Goal: Task Accomplishment & Management: Complete application form

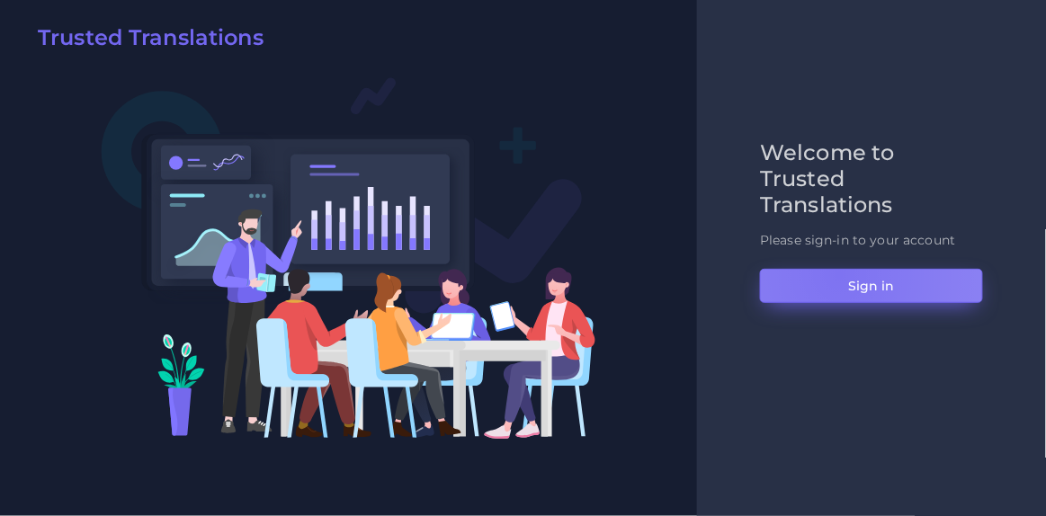
click at [839, 274] on button "Sign in" at bounding box center [871, 286] width 223 height 34
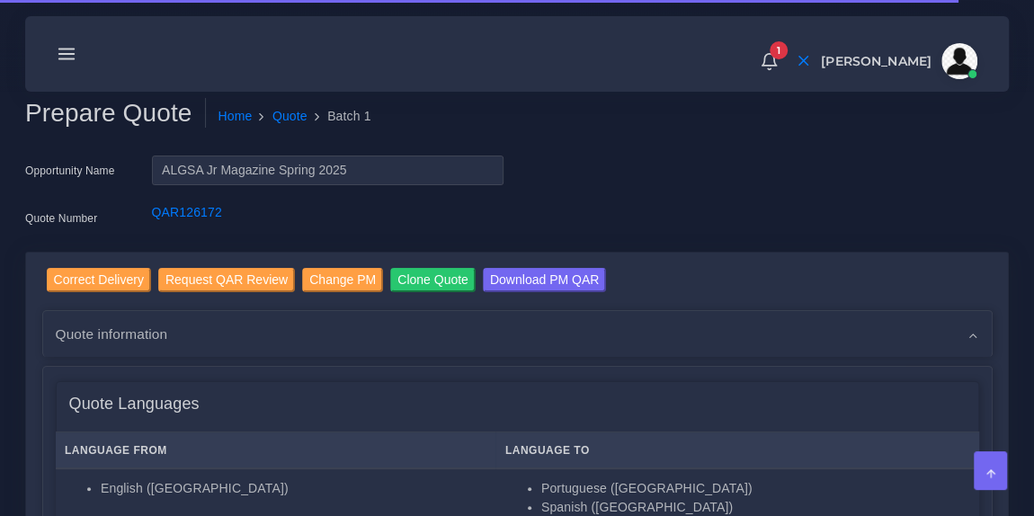
click at [65, 54] on line at bounding box center [66, 54] width 15 height 0
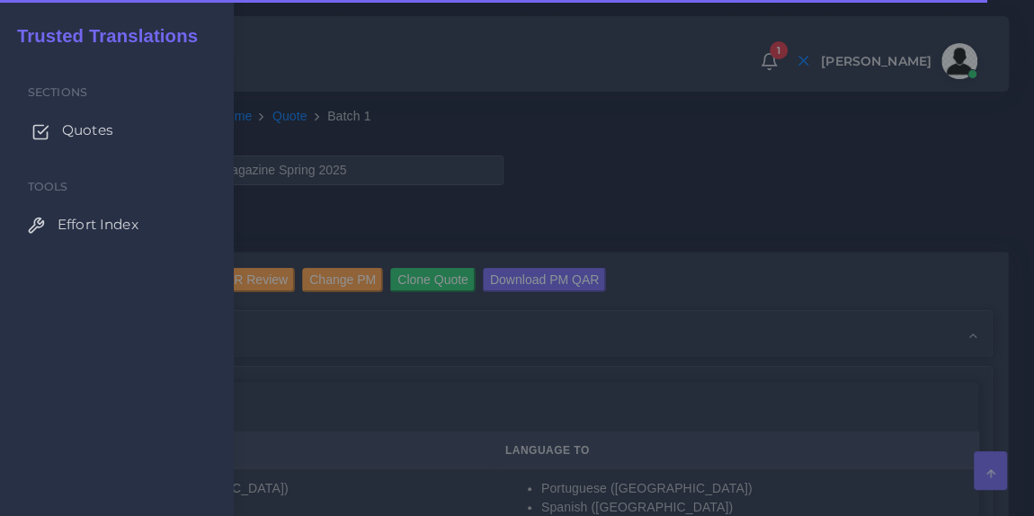
click at [74, 133] on span "Quotes" at bounding box center [87, 131] width 51 height 20
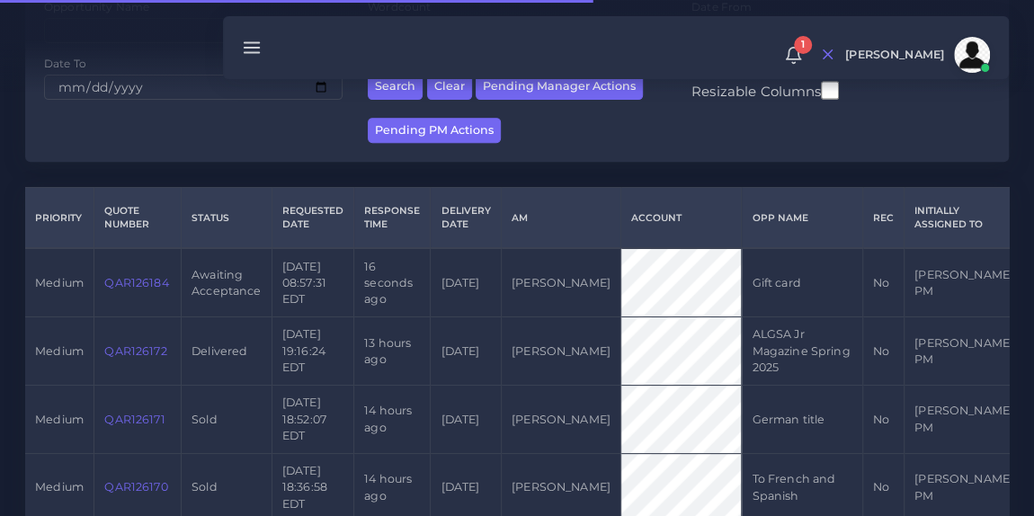
scroll to position [343, 0]
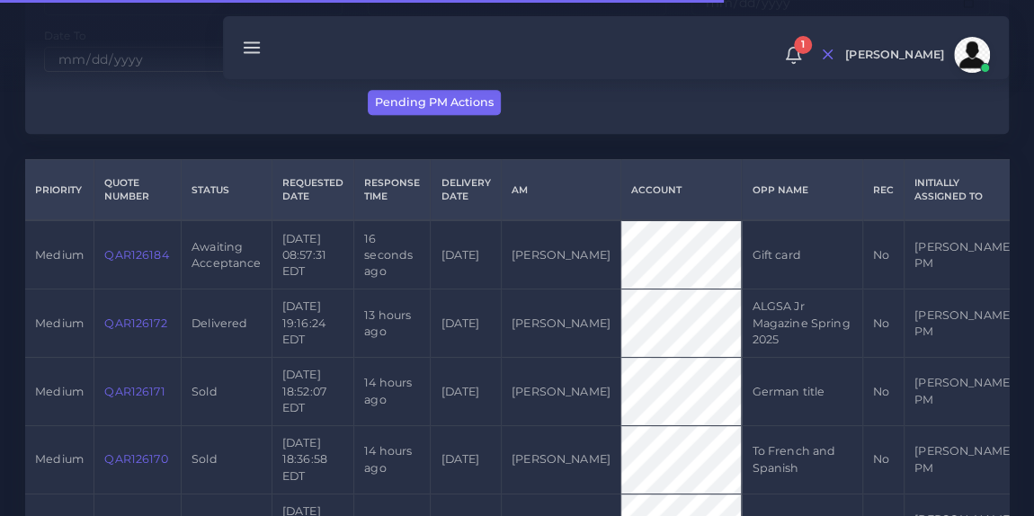
click at [128, 256] on link "QAR126184" at bounding box center [136, 254] width 64 height 13
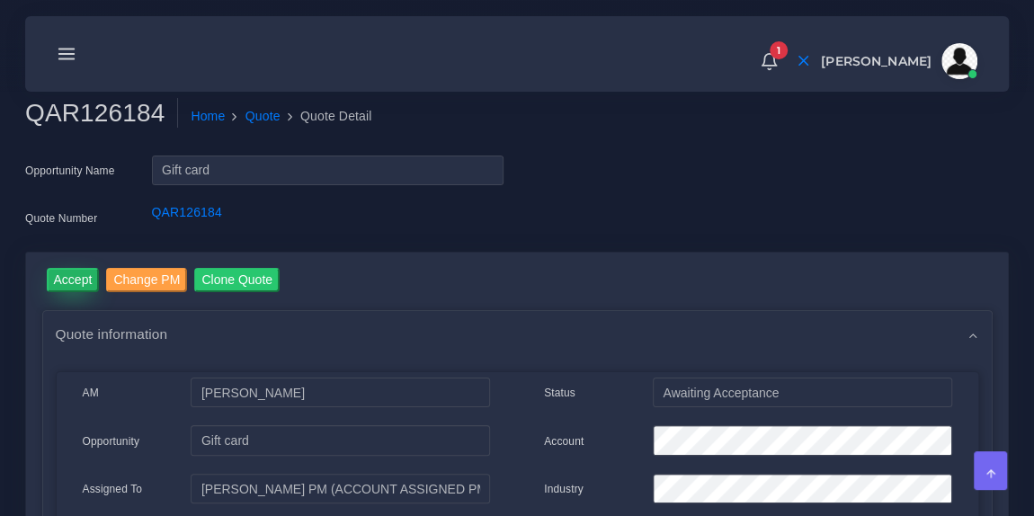
click at [73, 286] on input "Accept" at bounding box center [73, 280] width 53 height 24
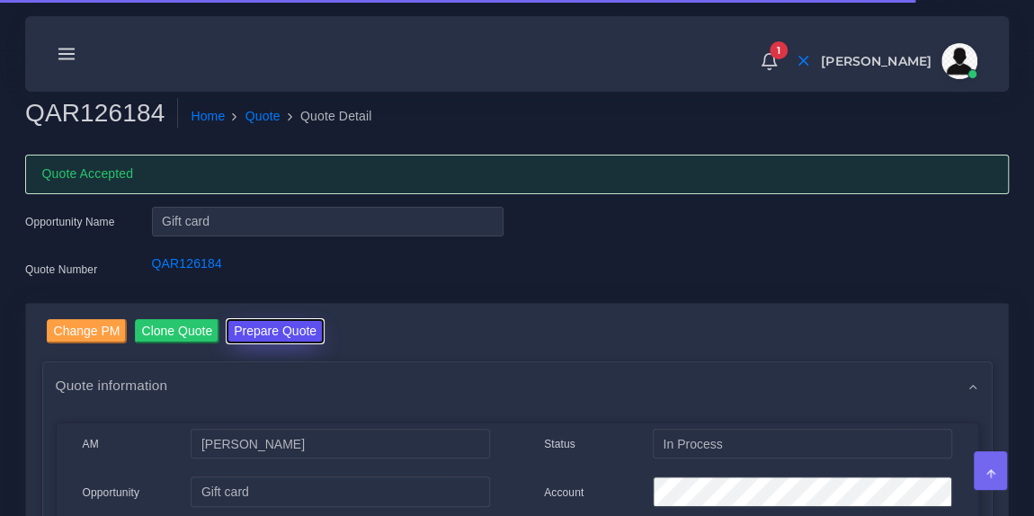
click at [284, 338] on button "Prepare Quote" at bounding box center [275, 331] width 97 height 24
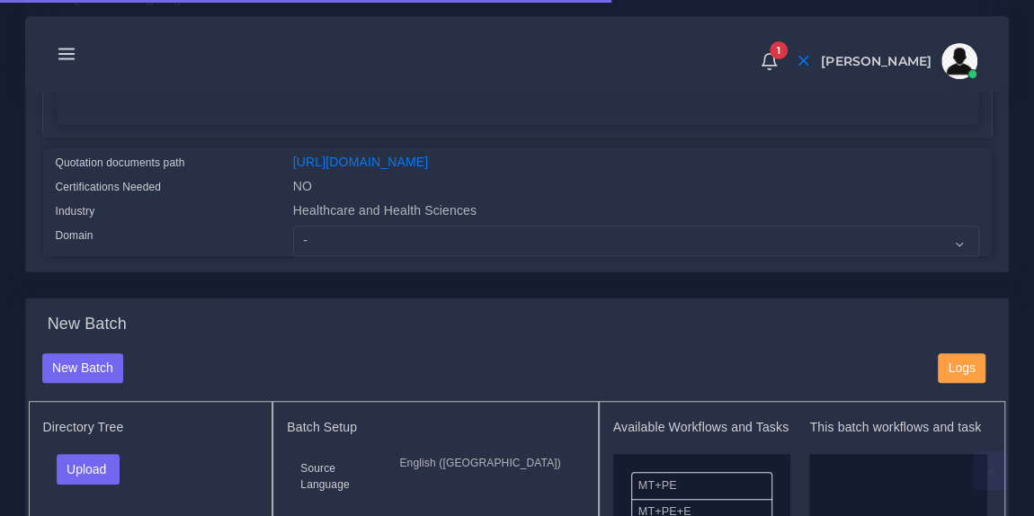
scroll to position [423, 0]
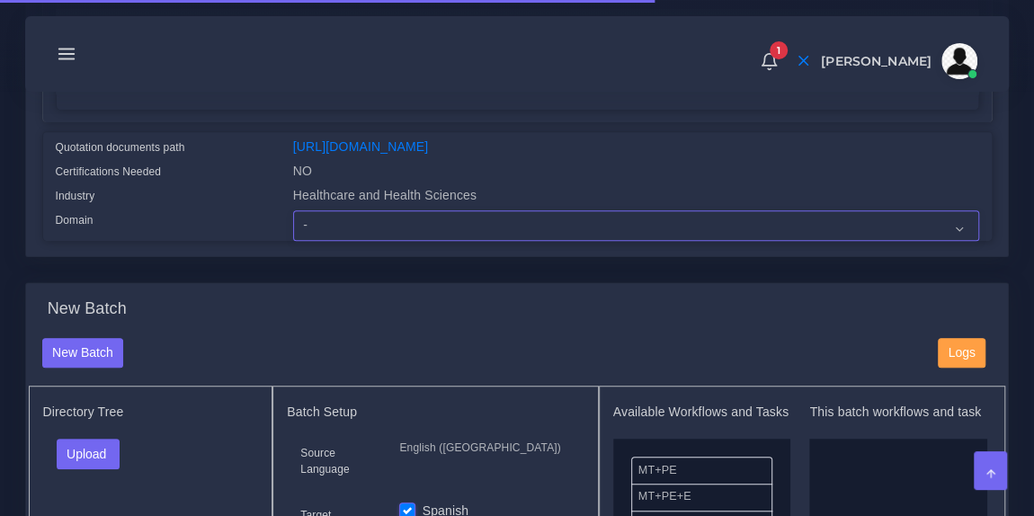
click at [371, 236] on select "- Advertising and Media Agriculture, Forestry and Fishing Architecture, Buildin…" at bounding box center [636, 225] width 686 height 31
select select "Healthcare and Health Sciences"
click at [293, 221] on select "- Advertising and Media Agriculture, Forestry and Fishing Architecture, Buildin…" at bounding box center [636, 225] width 686 height 31
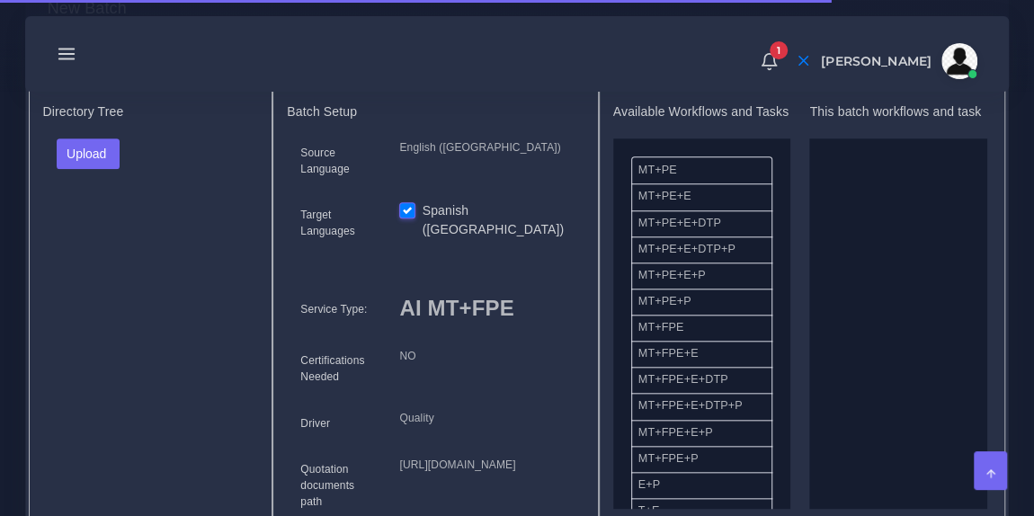
scroll to position [749, 0]
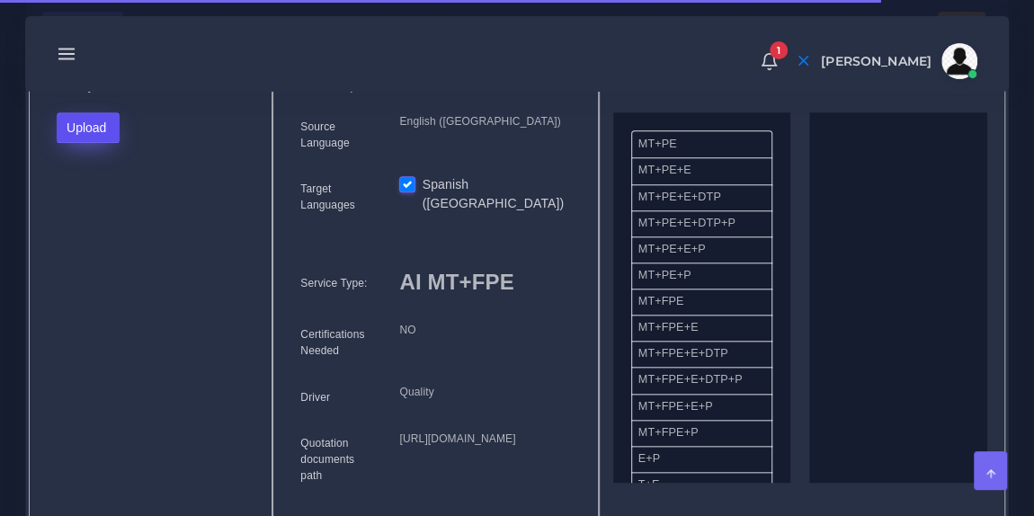
click at [109, 140] on button "Upload" at bounding box center [89, 127] width 64 height 31
click at [114, 205] on label "Files" at bounding box center [120, 194] width 124 height 22
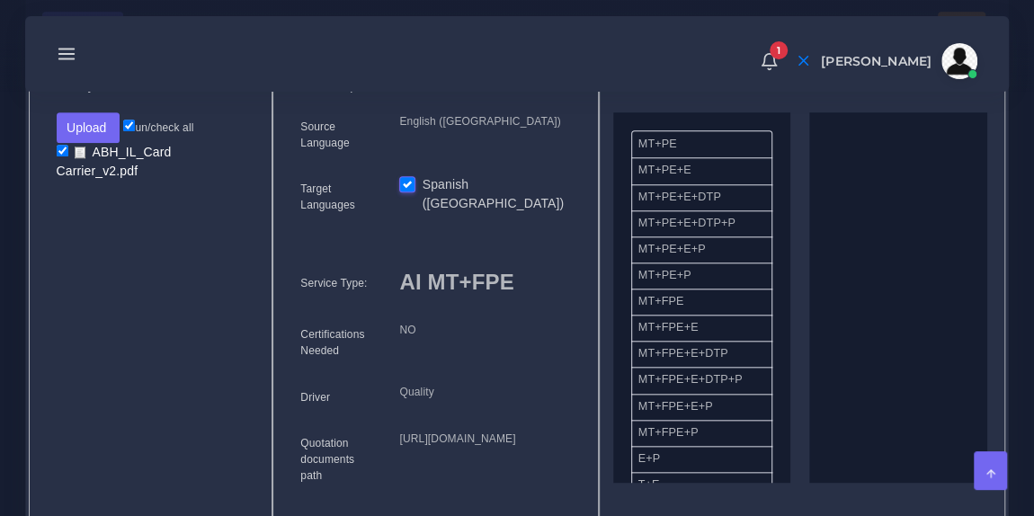
drag, startPoint x: 726, startPoint y: 322, endPoint x: 890, endPoint y: 264, distance: 173.8
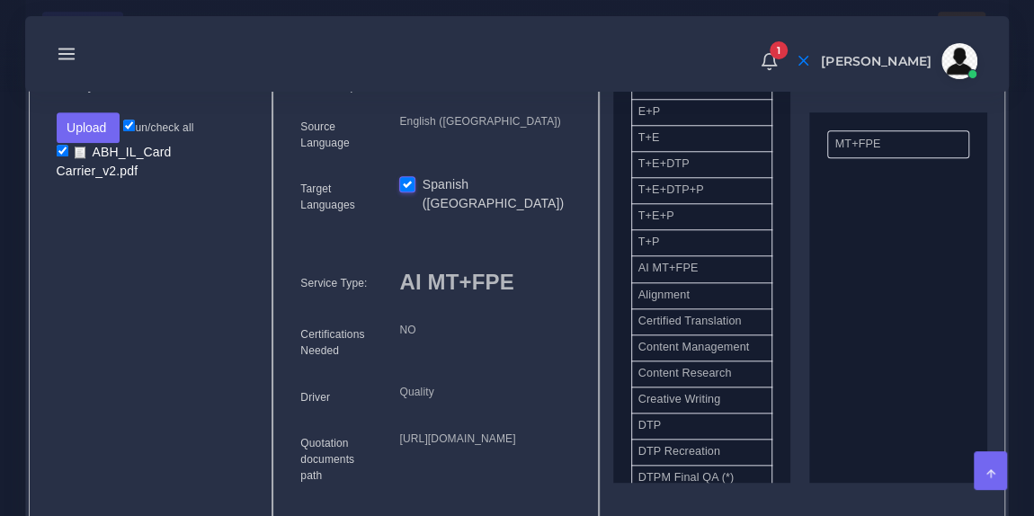
scroll to position [427, 0]
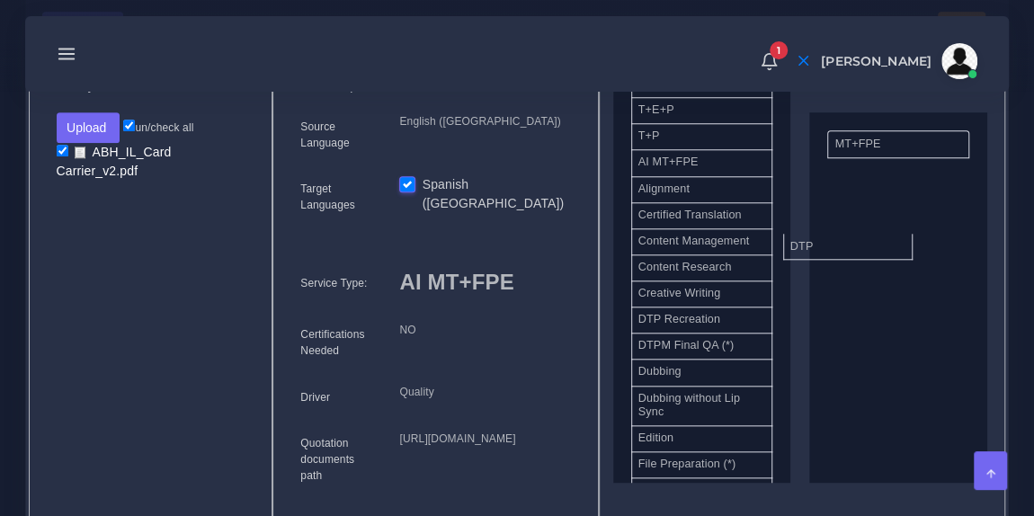
drag, startPoint x: 738, startPoint y: 327, endPoint x: 889, endPoint y: 249, distance: 170.2
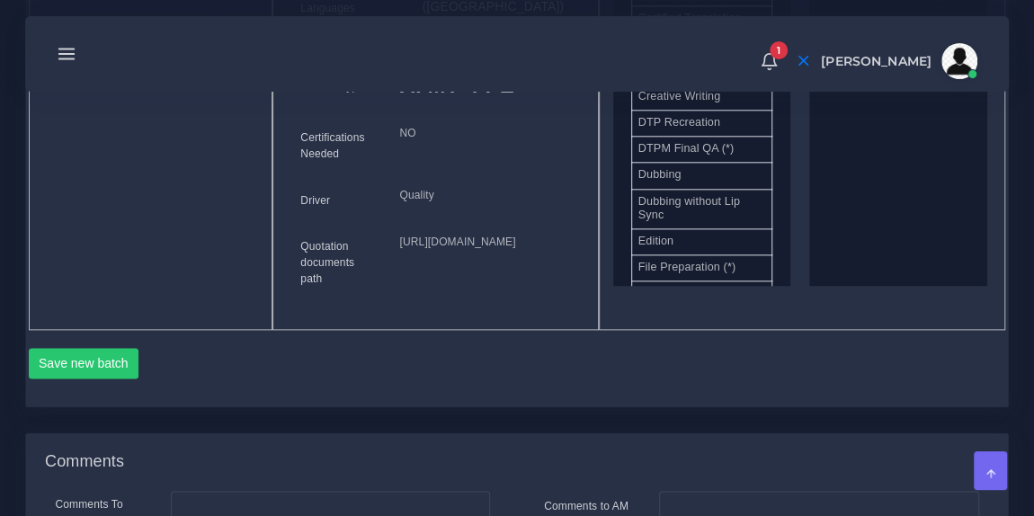
scroll to position [947, 0]
click at [103, 378] on button "Save new batch" at bounding box center [84, 362] width 111 height 31
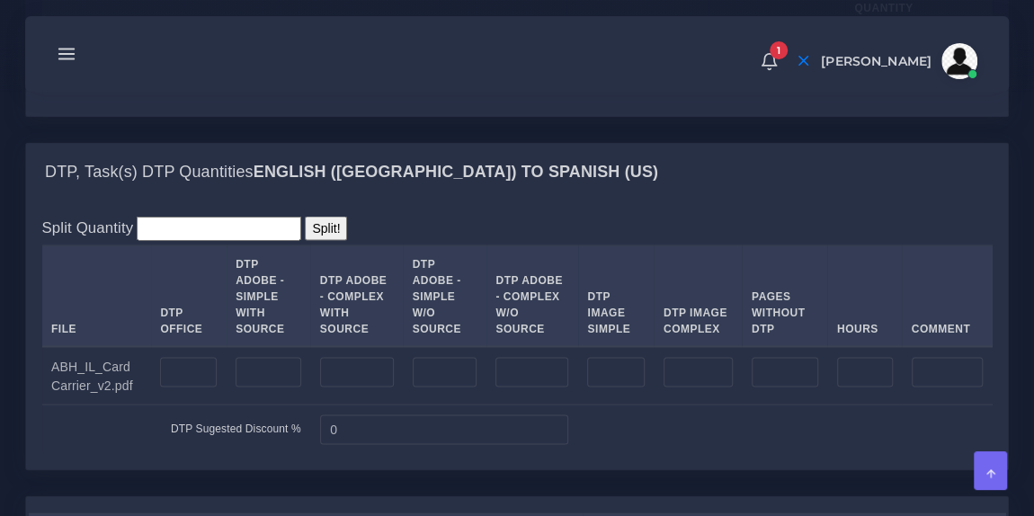
scroll to position [1542, 0]
click at [246, 83] on input "number" at bounding box center [246, 67] width 109 height 31
type input "284"
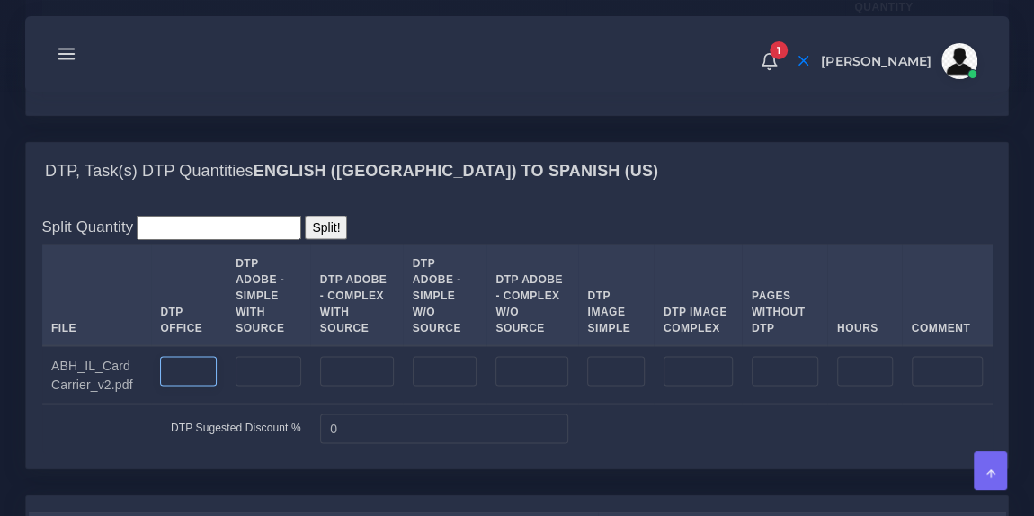
click at [190, 387] on input "number" at bounding box center [188, 371] width 57 height 31
type input "2"
click at [133, 453] on td "DTP Sugested Discount %" at bounding box center [176, 428] width 269 height 49
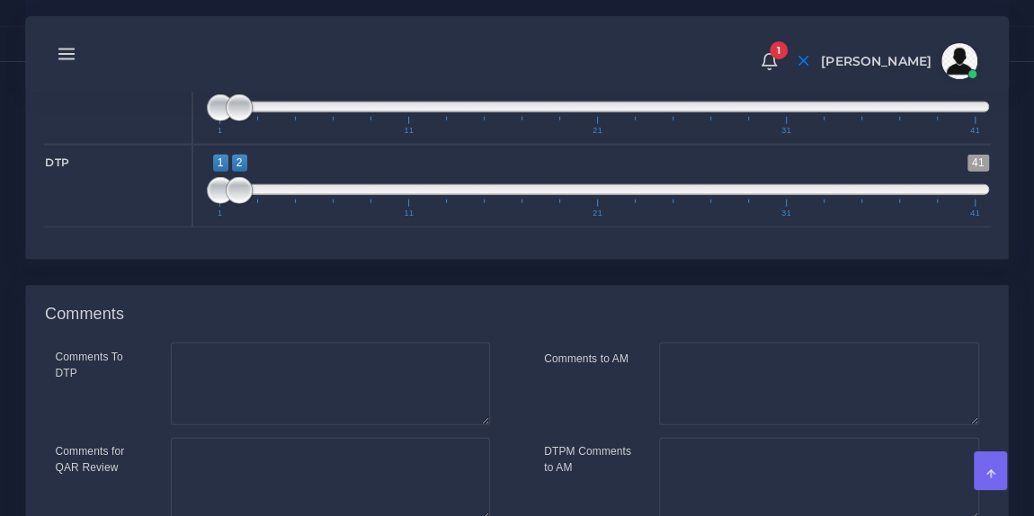
scroll to position [2286, 0]
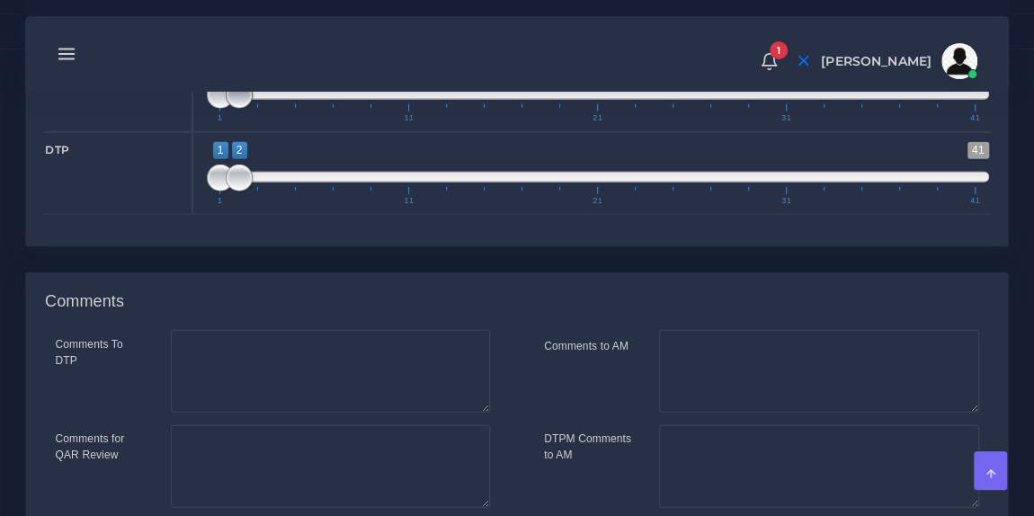
type input "1;1"
drag, startPoint x: 237, startPoint y: 176, endPoint x: 215, endPoint y: 177, distance: 21.6
click at [215, 109] on span at bounding box center [220, 95] width 27 height 27
type input "1;1"
drag, startPoint x: 242, startPoint y: 249, endPoint x: 210, endPoint y: 258, distance: 33.6
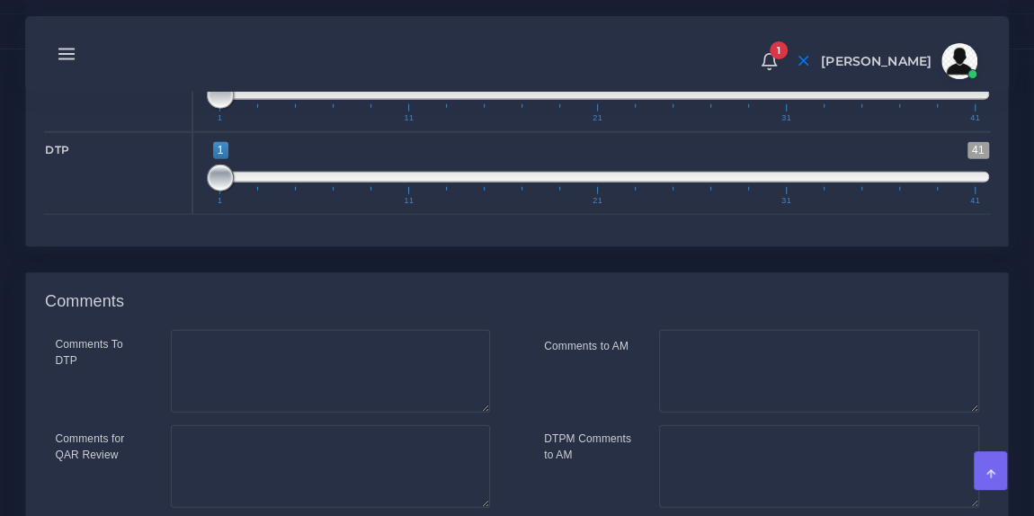
click at [210, 192] on span at bounding box center [220, 178] width 27 height 27
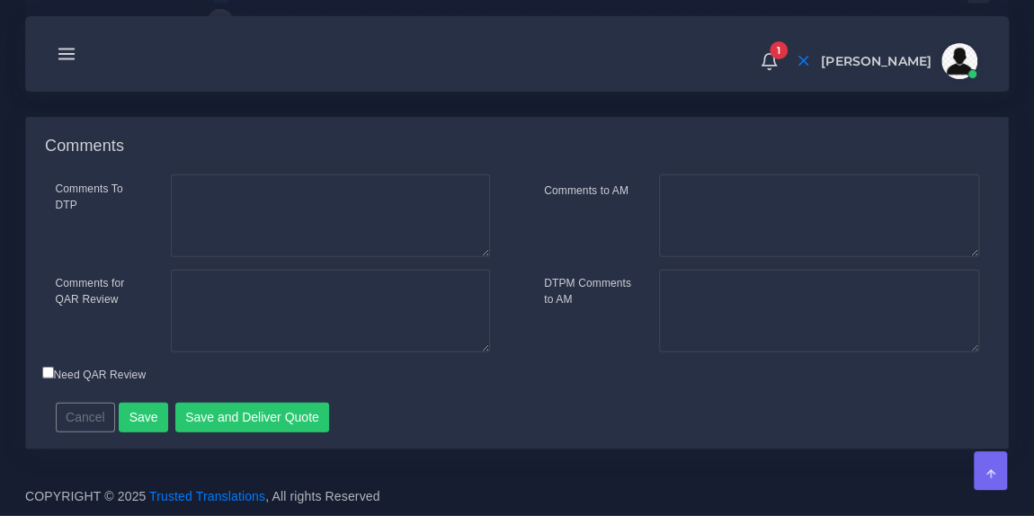
scroll to position [2518, 0]
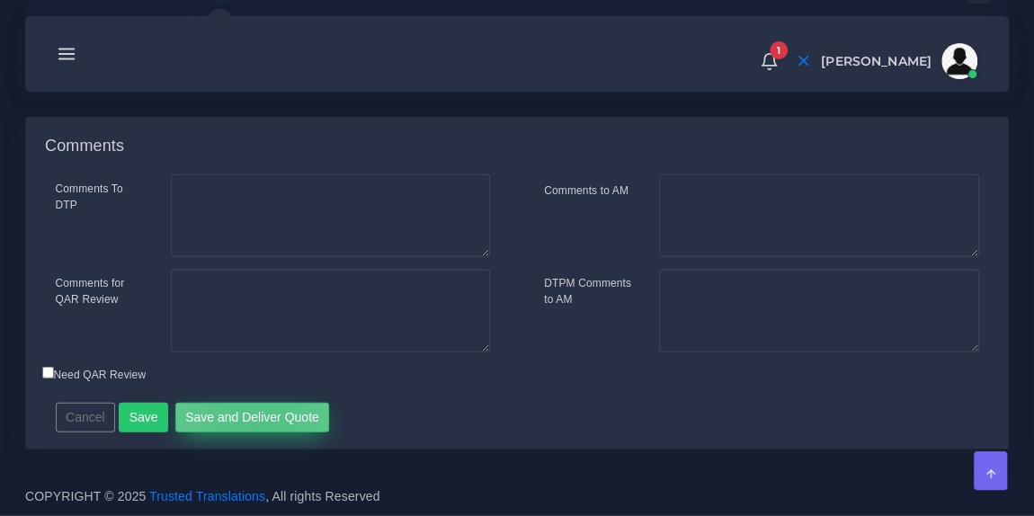
click at [249, 433] on button "Save and Deliver Quote" at bounding box center [252, 418] width 155 height 31
